Goal: Find specific page/section: Find specific page/section

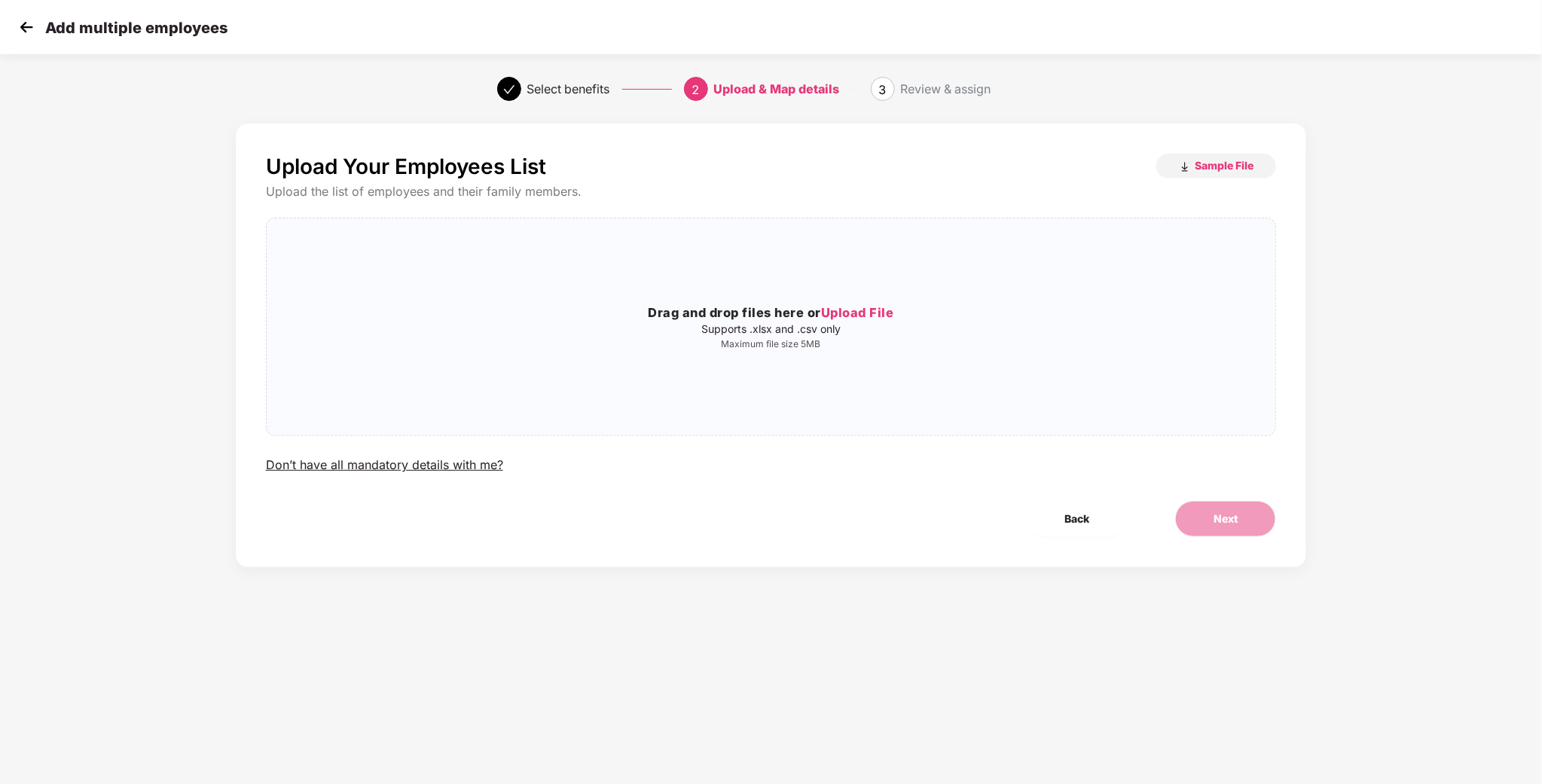
click at [28, 28] on img at bounding box center [27, 28] width 23 height 23
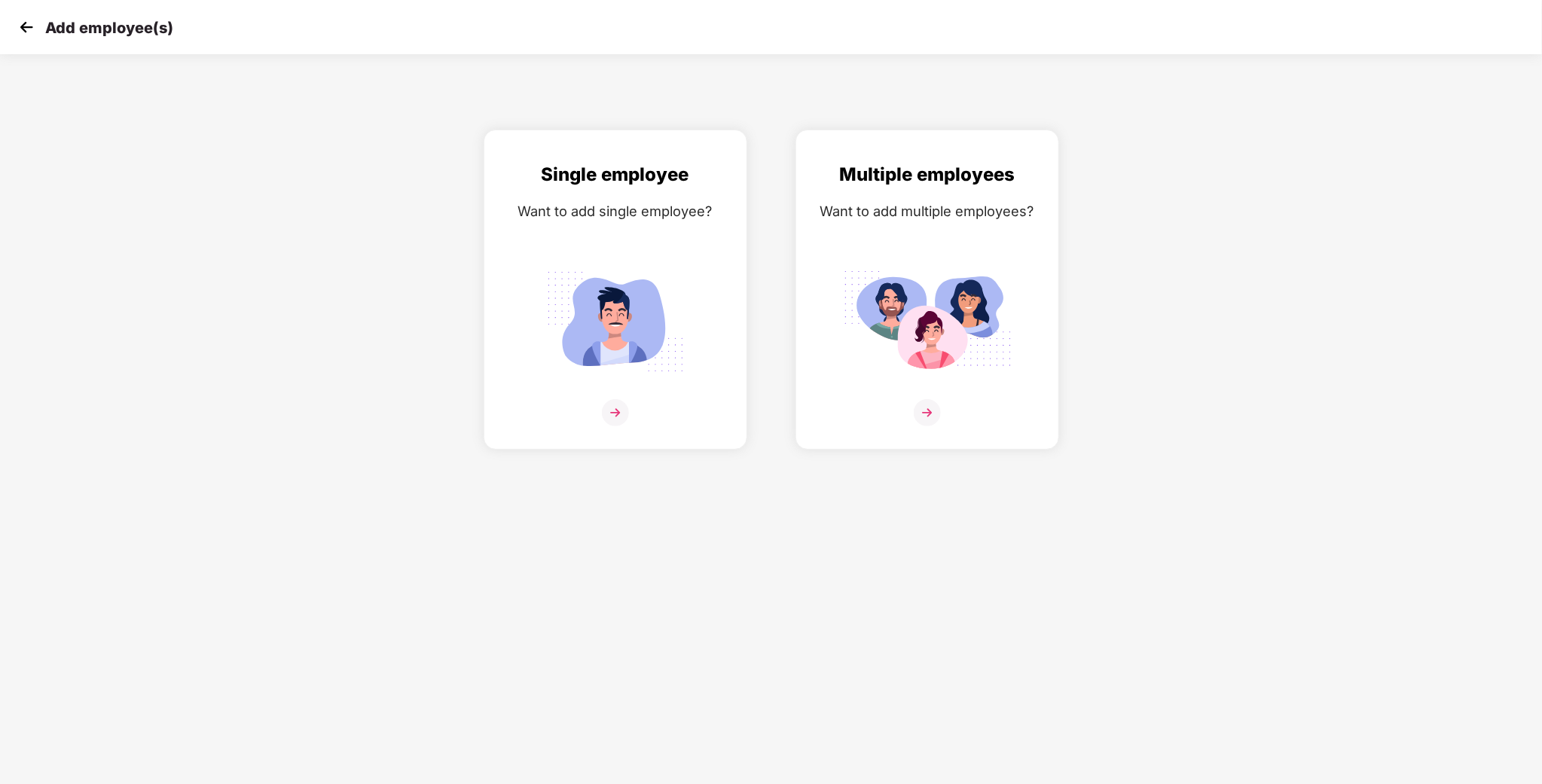
click at [9, 20] on div "Add employee(s)" at bounding box center [771, 27] width 1542 height 54
click at [36, 25] on img at bounding box center [27, 28] width 23 height 23
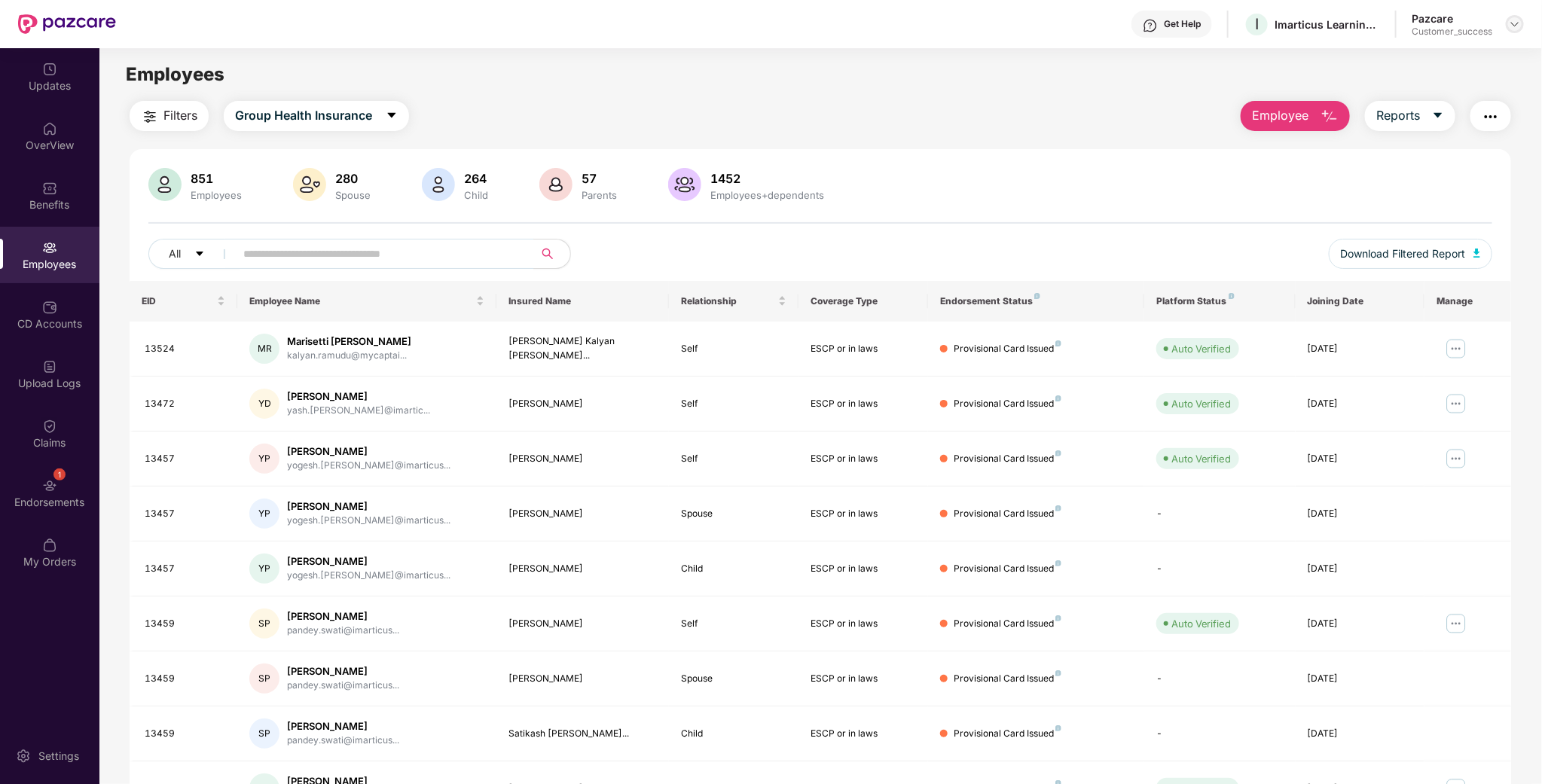
click at [1521, 25] on img at bounding box center [1514, 24] width 12 height 12
click at [1436, 42] on div "Switch to partner view Switch to User view Switch Company Logout P Pazcare Cust…" at bounding box center [1445, 125] width 196 height 181
click at [1428, 55] on main "Employees Filters Group Health Insurance Employee Reports 851 Employees 280 Spo…" at bounding box center [820, 440] width 1442 height 784
click at [1509, 34] on div "Pazcare Customer_success" at bounding box center [1468, 25] width 112 height 27
click at [1526, 26] on header "Get Help I Imarticus Learning Private Limited Pazcare Customer_success" at bounding box center [771, 24] width 1542 height 48
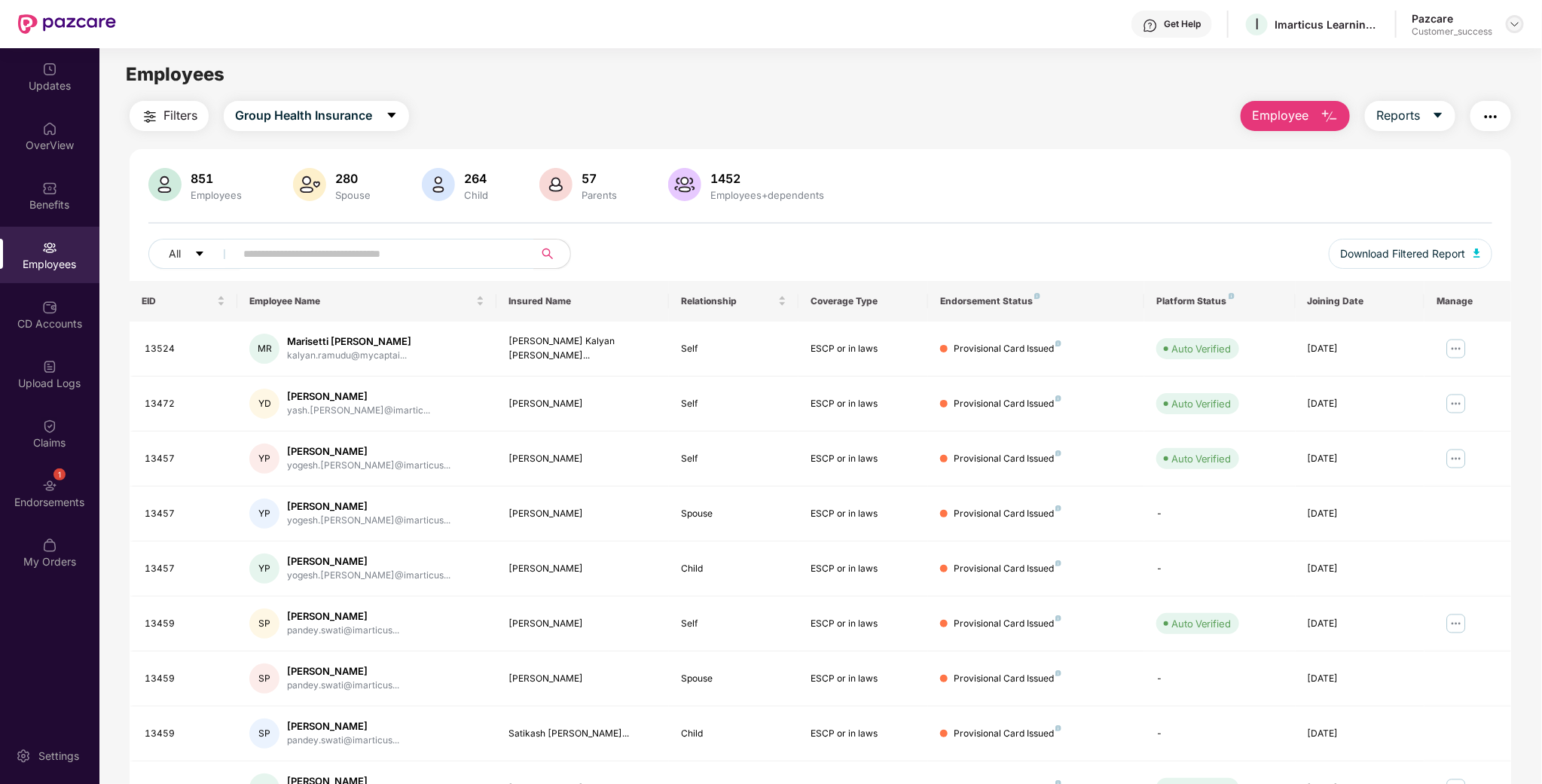
click at [1515, 26] on img at bounding box center [1514, 24] width 12 height 12
click at [1418, 67] on div "Switch to partner view" at bounding box center [1445, 59] width 196 height 29
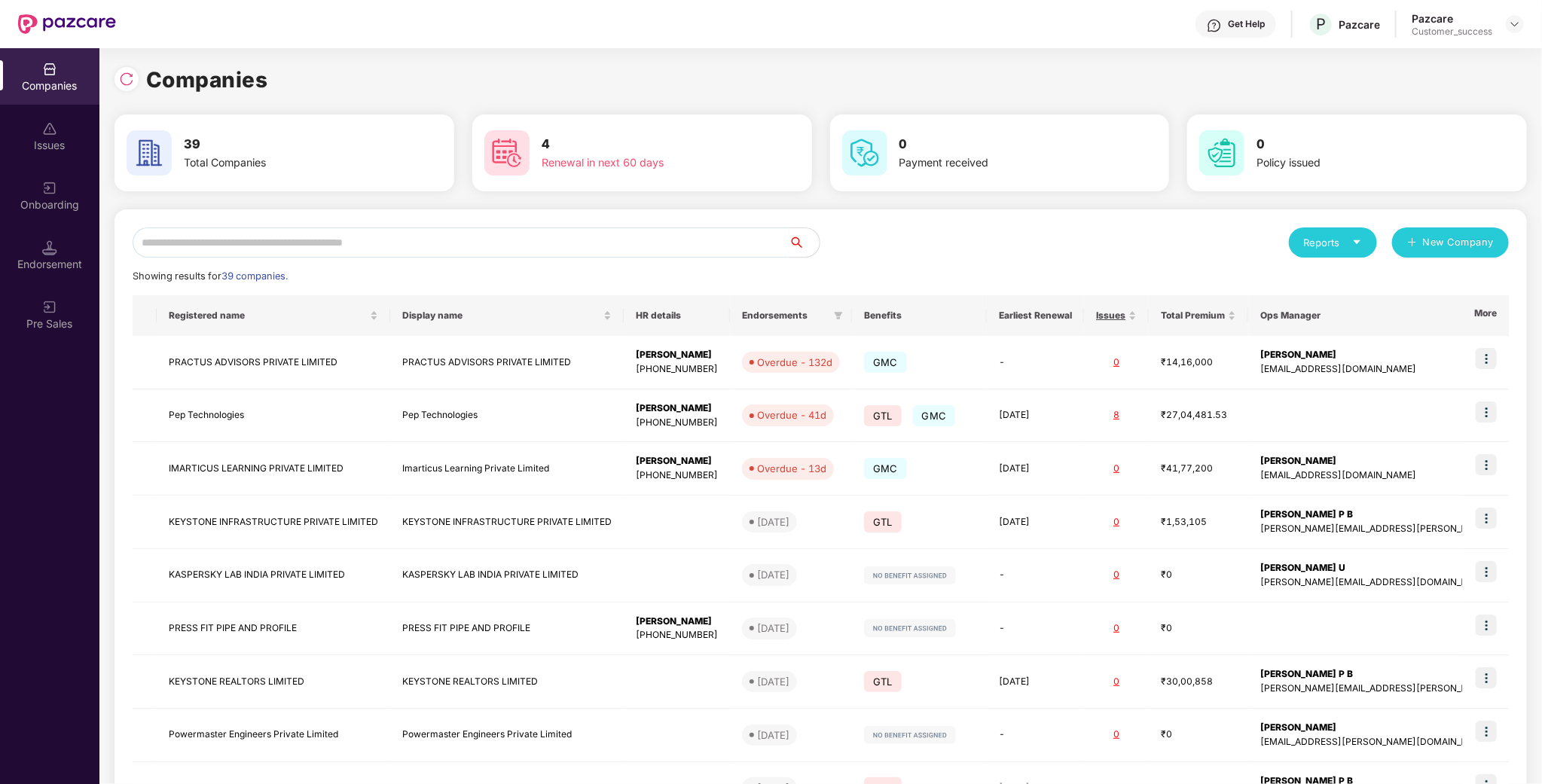
click at [425, 247] on input "text" at bounding box center [461, 243] width 657 height 30
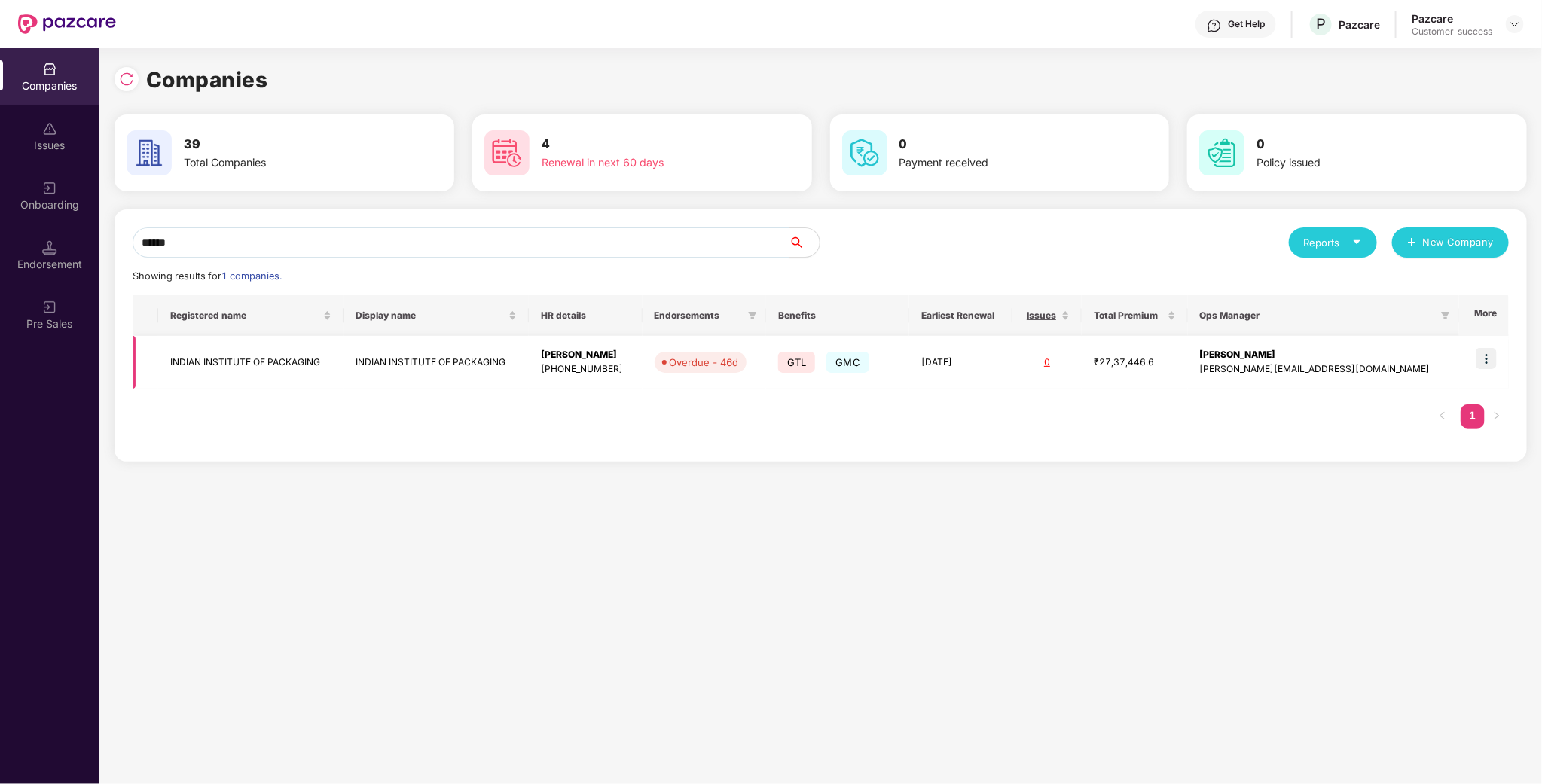
type input "******"
click at [1480, 359] on img at bounding box center [1486, 359] width 21 height 21
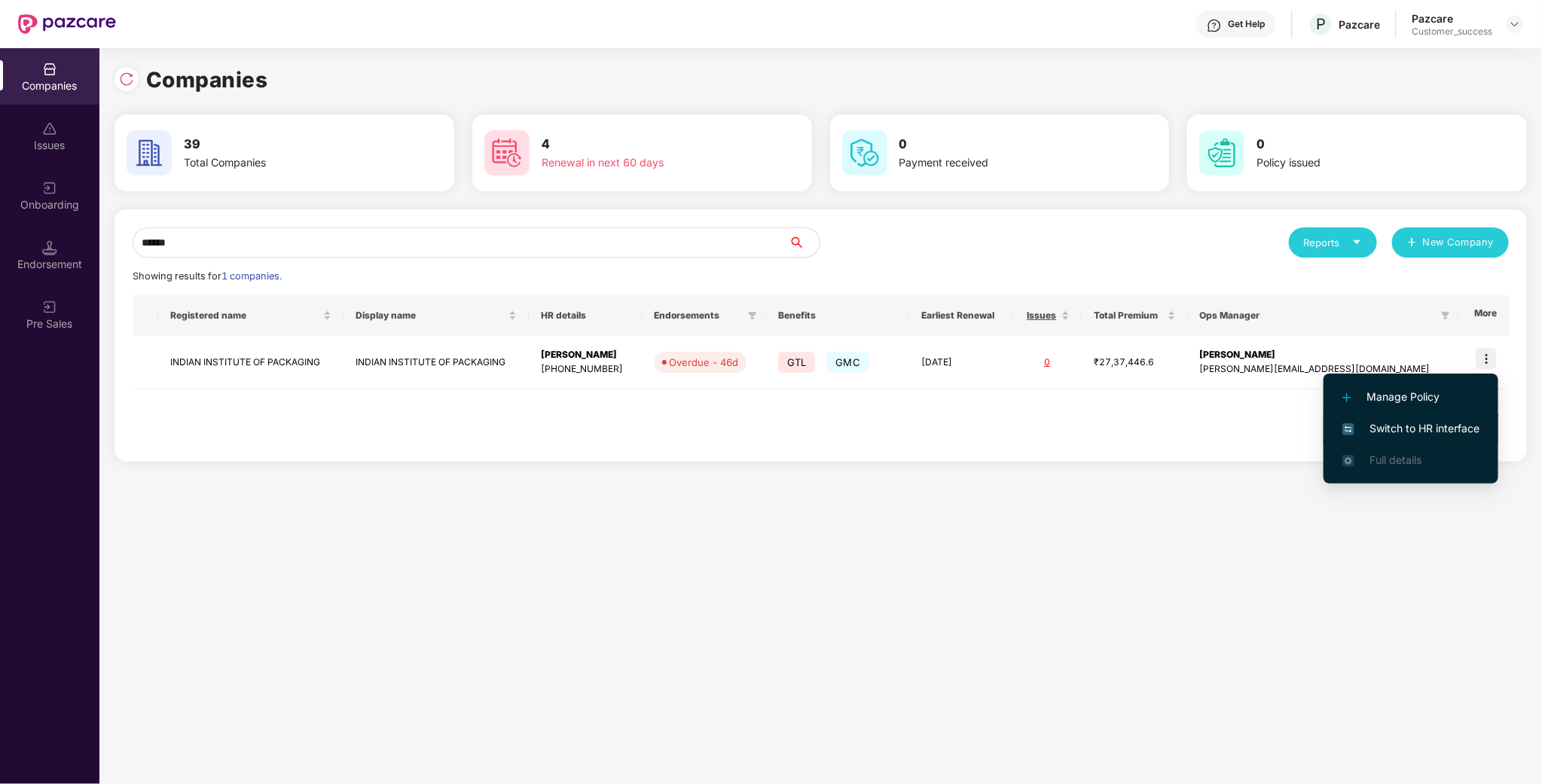
click at [1411, 429] on span "Switch to HR interface" at bounding box center [1411, 428] width 137 height 16
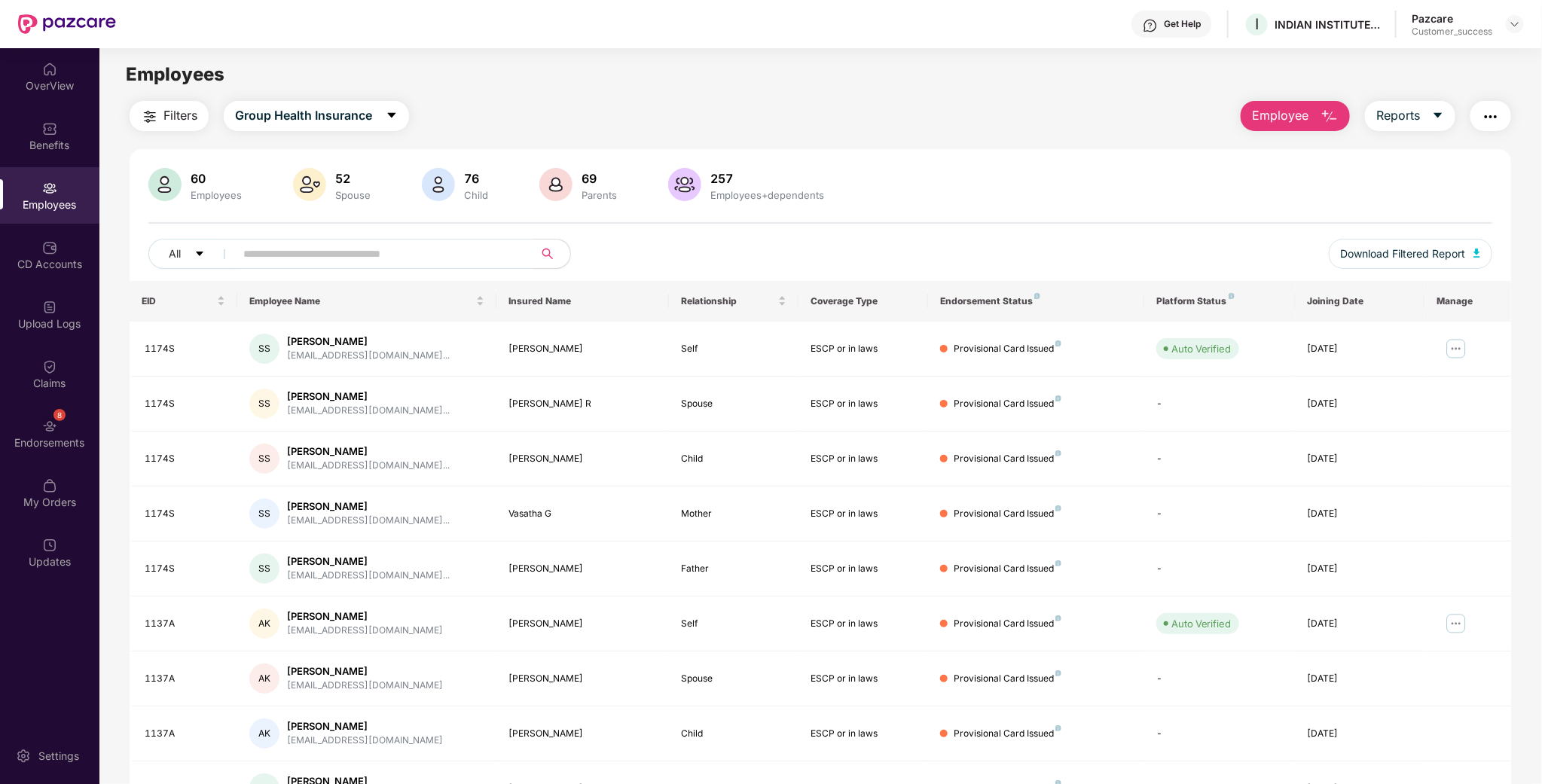
click at [448, 265] on input "text" at bounding box center [378, 254] width 271 height 23
paste input "****"
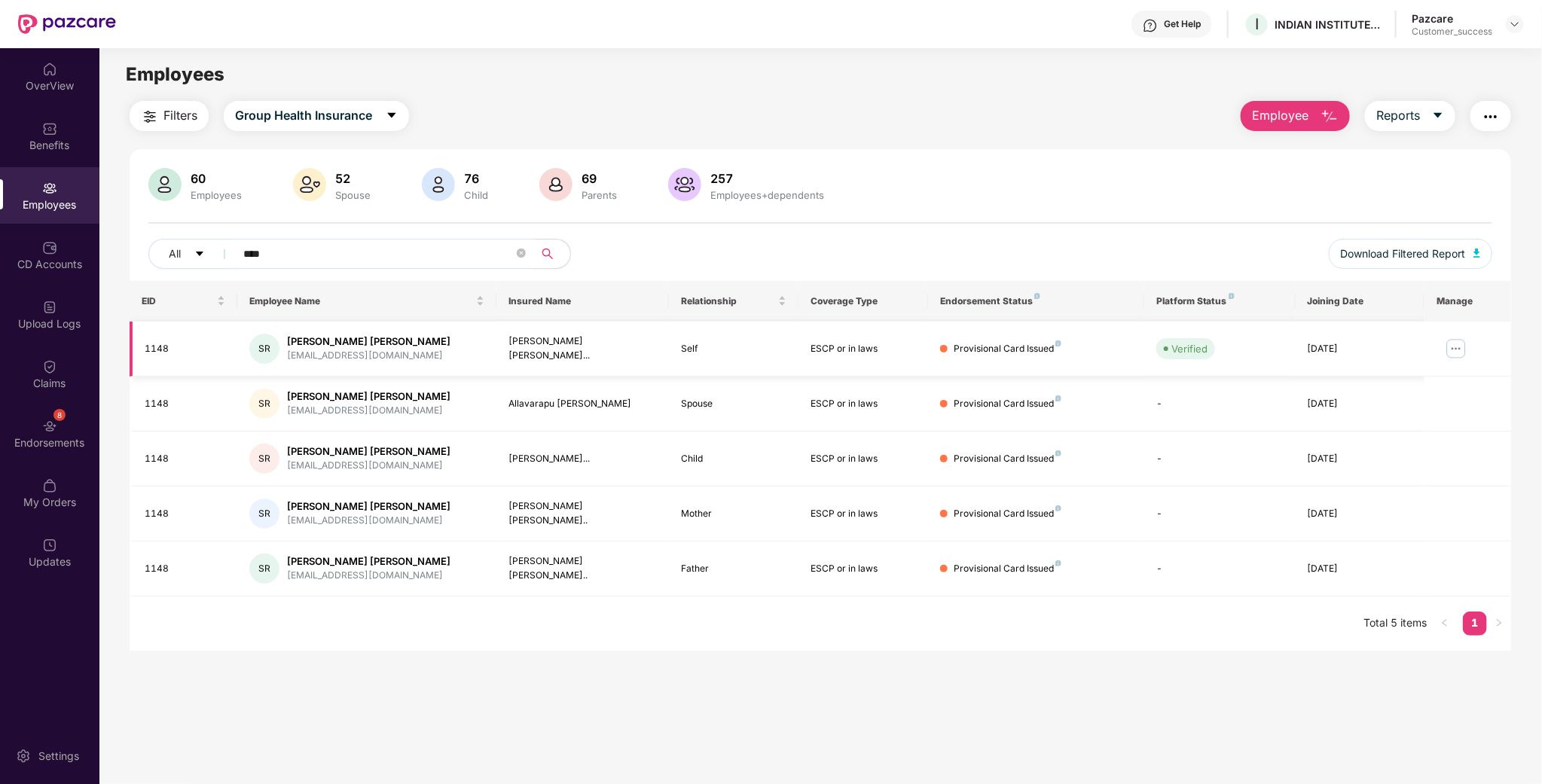
type input "****"
click at [1460, 350] on img at bounding box center [1456, 348] width 24 height 24
